Goal: Navigation & Orientation: Find specific page/section

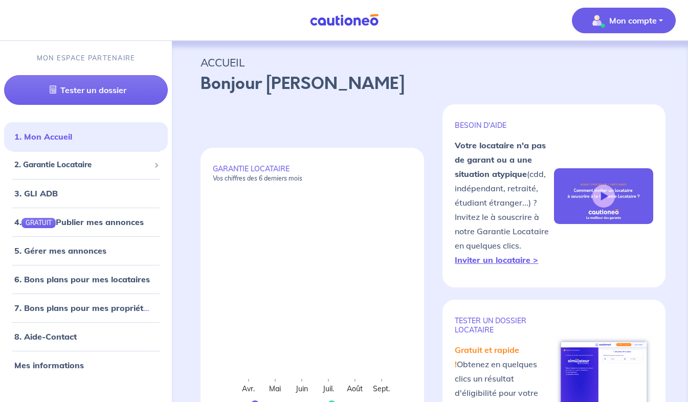
click at [641, 13] on span "Mon compte" at bounding box center [621, 20] width 72 height 16
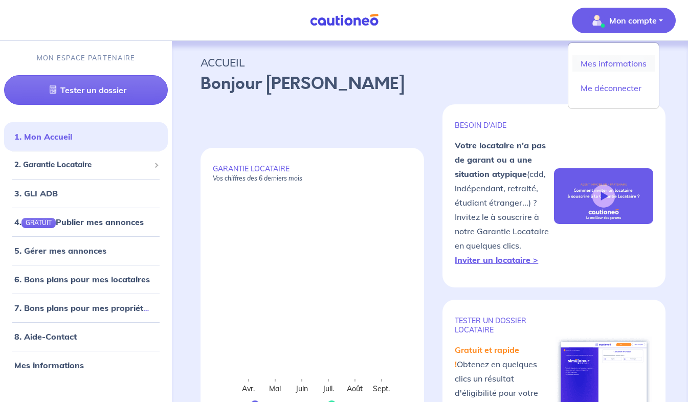
click at [630, 66] on link "Mes informations" at bounding box center [613, 63] width 82 height 16
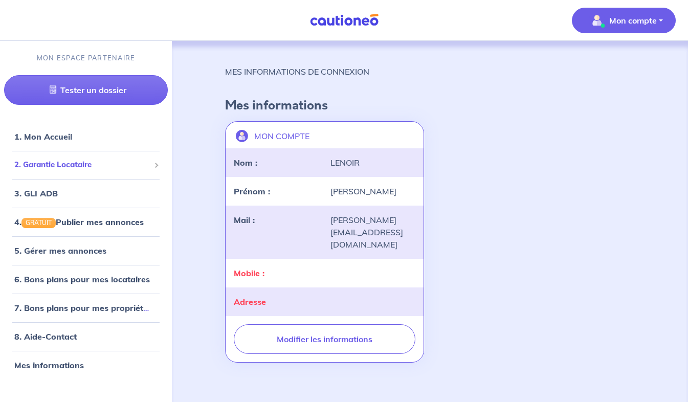
click at [69, 167] on span "2. Garantie Locataire" at bounding box center [82, 165] width 136 height 12
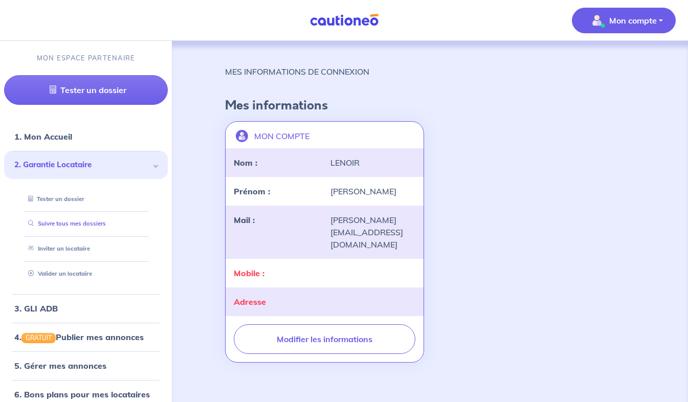
click at [57, 227] on link "Suivre tous mes dossiers" at bounding box center [65, 223] width 82 height 7
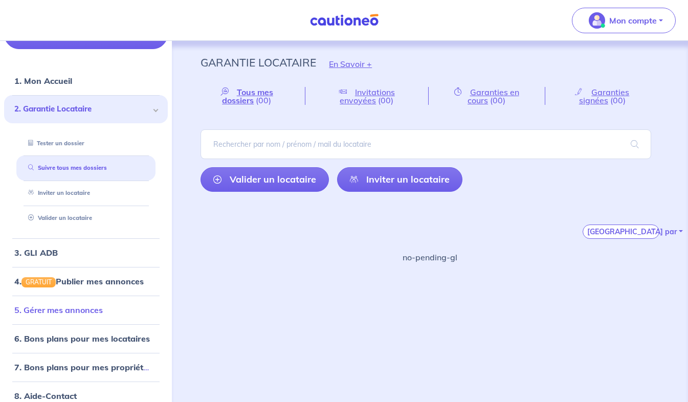
scroll to position [97, 0]
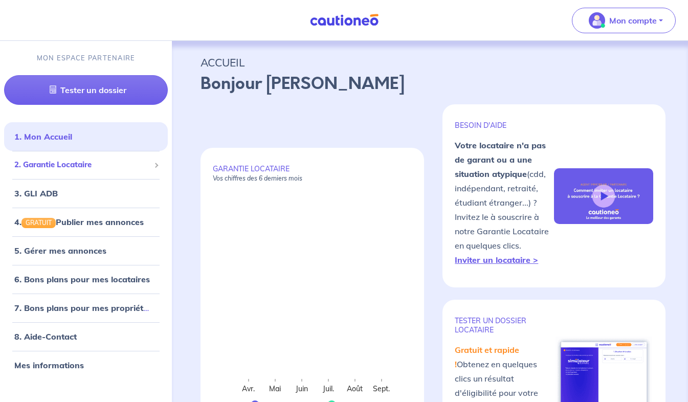
click at [99, 171] on div "2. Garantie Locataire" at bounding box center [86, 165] width 164 height 20
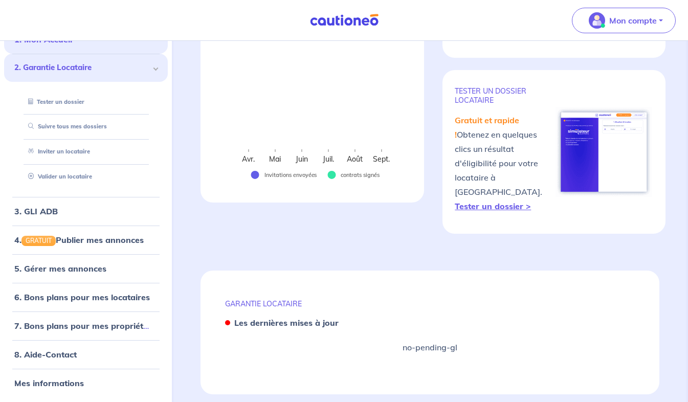
scroll to position [236, 0]
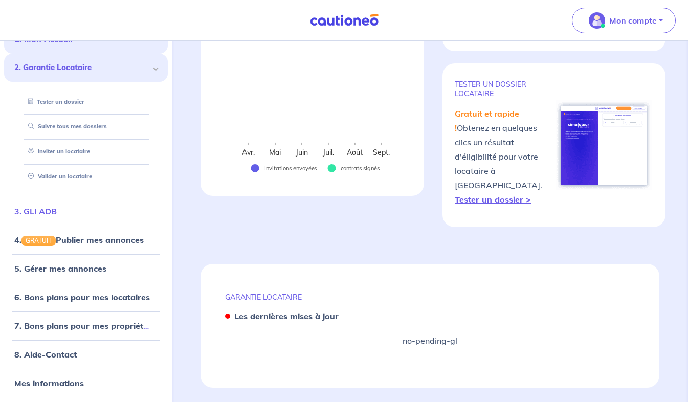
click at [54, 211] on link "3. GLI ADB" at bounding box center [35, 211] width 42 height 10
